Goal: Find specific fact: Find specific fact

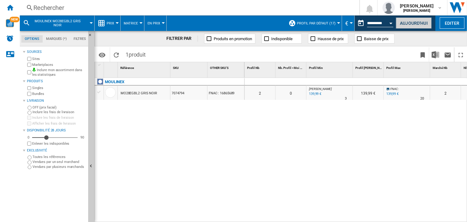
scroll to position [0, 241]
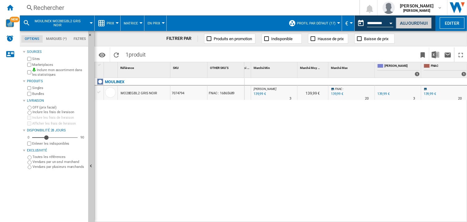
click at [403, 21] on button "Aujourd'hui" at bounding box center [414, 22] width 36 height 11
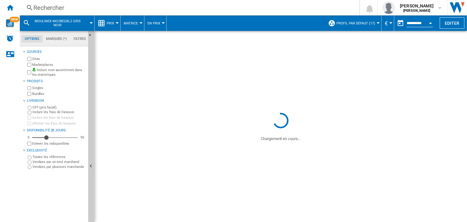
click at [47, 8] on div "Rechercher" at bounding box center [188, 7] width 310 height 9
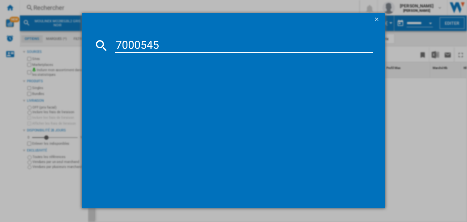
type input "7000545"
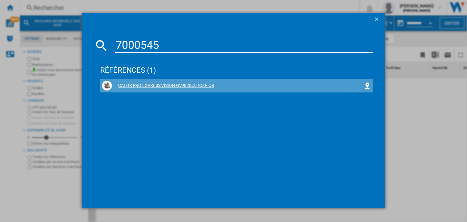
click at [162, 86] on div "CALOR PRO EXPRESS VISION GV9820C0 NOIR OR" at bounding box center [238, 86] width 252 height 6
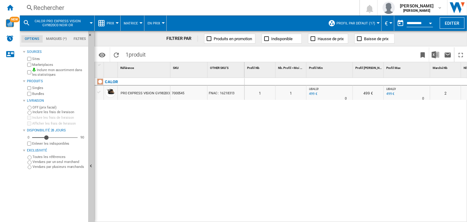
click at [303, 79] on div "0" at bounding box center [291, 81] width 31 height 7
click at [323, 83] on div at bounding box center [329, 81] width 46 height 7
click at [328, 94] on div "[PERSON_NAME] : [PERSON_NAME] -1.0 % 499 € % N/A 0 [PERSON_NAME] : [PERSON_NAME]" at bounding box center [330, 94] width 44 height 14
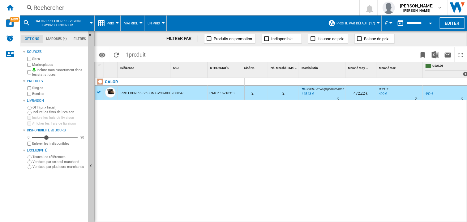
scroll to position [0, 194]
click at [299, 144] on div "0 0 0 0 1 1 [PERSON_NAME] : [PERSON_NAME] -1.0 % 499 € % N/A 0 [PERSON_NAME] : …" at bounding box center [356, 150] width 223 height 145
